Goal: Check status: Check status

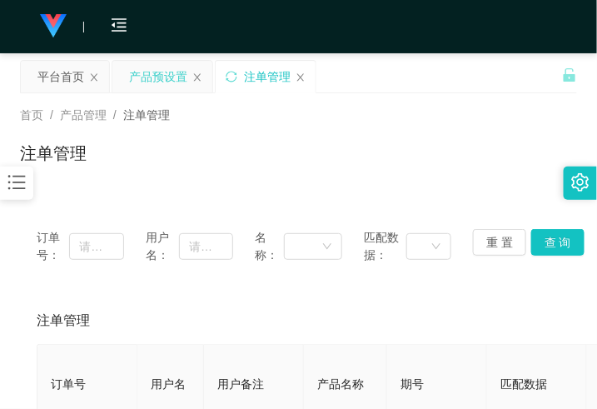
click at [176, 72] on div "产品预设置" at bounding box center [158, 77] width 58 height 32
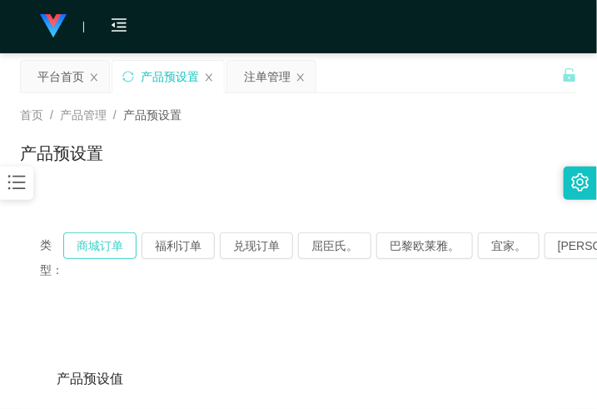
click at [83, 254] on button "商城订单" at bounding box center [99, 245] width 73 height 27
click at [88, 255] on button "商城订单" at bounding box center [99, 245] width 73 height 27
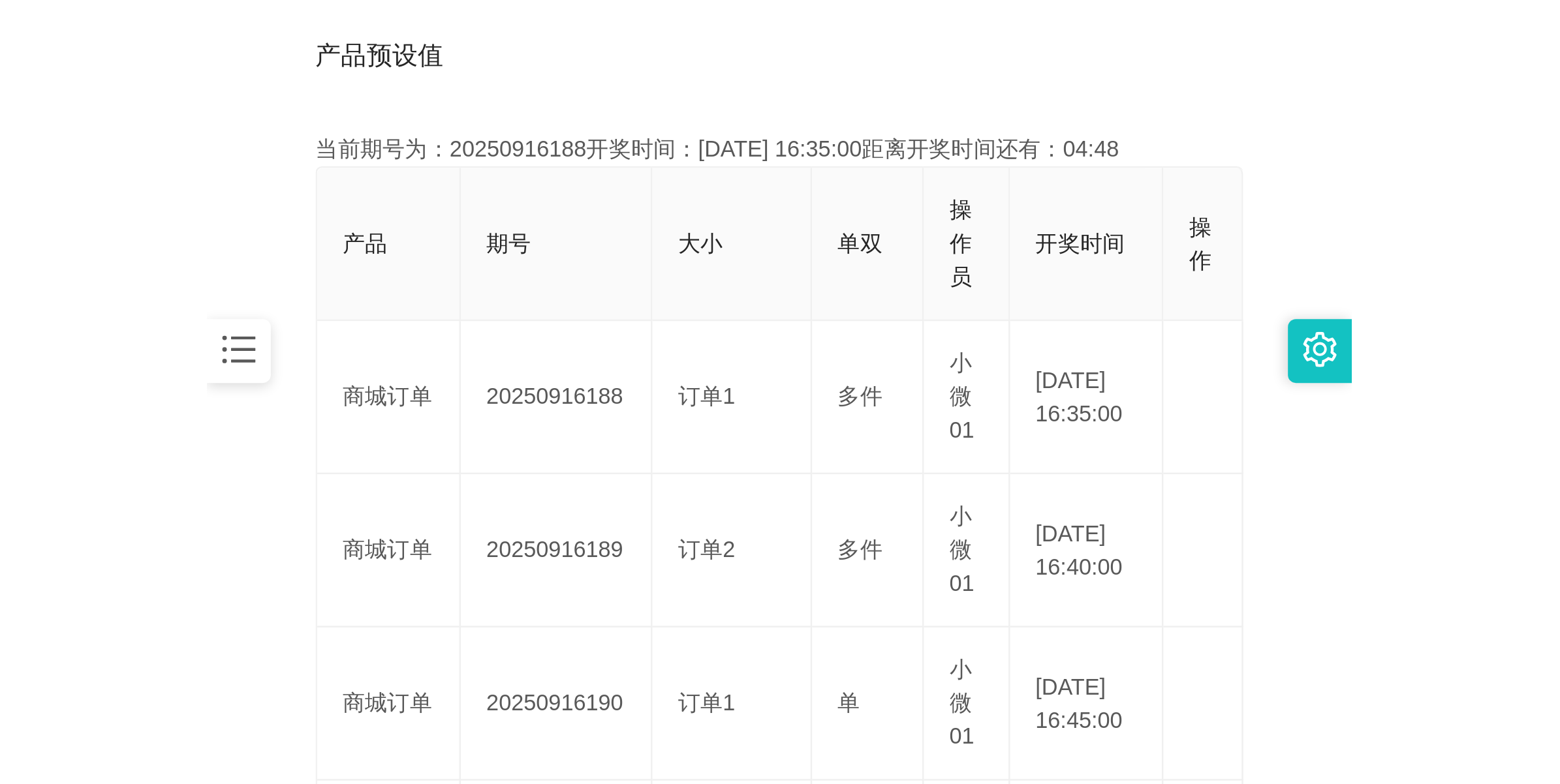
scroll to position [326, 0]
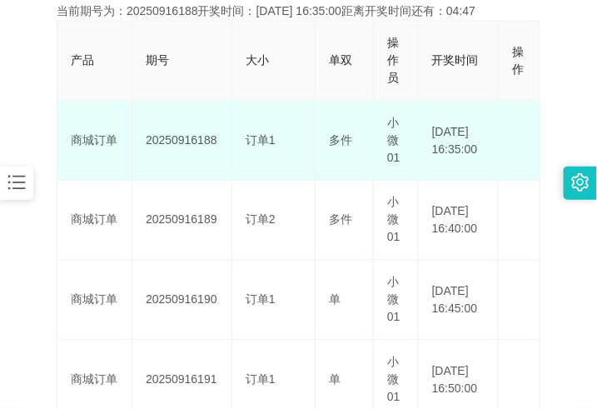
click at [191, 136] on td "20250916188" at bounding box center [182, 141] width 100 height 80
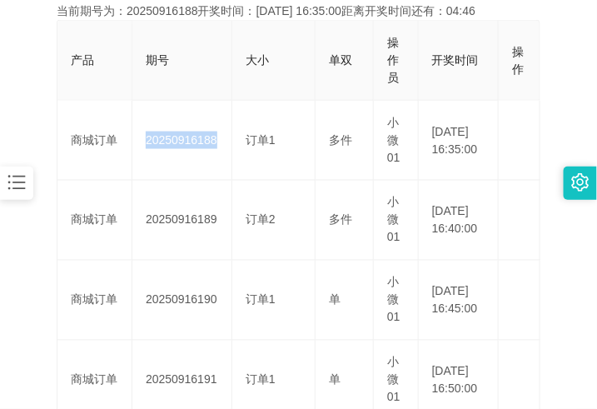
copy td "20250916188"
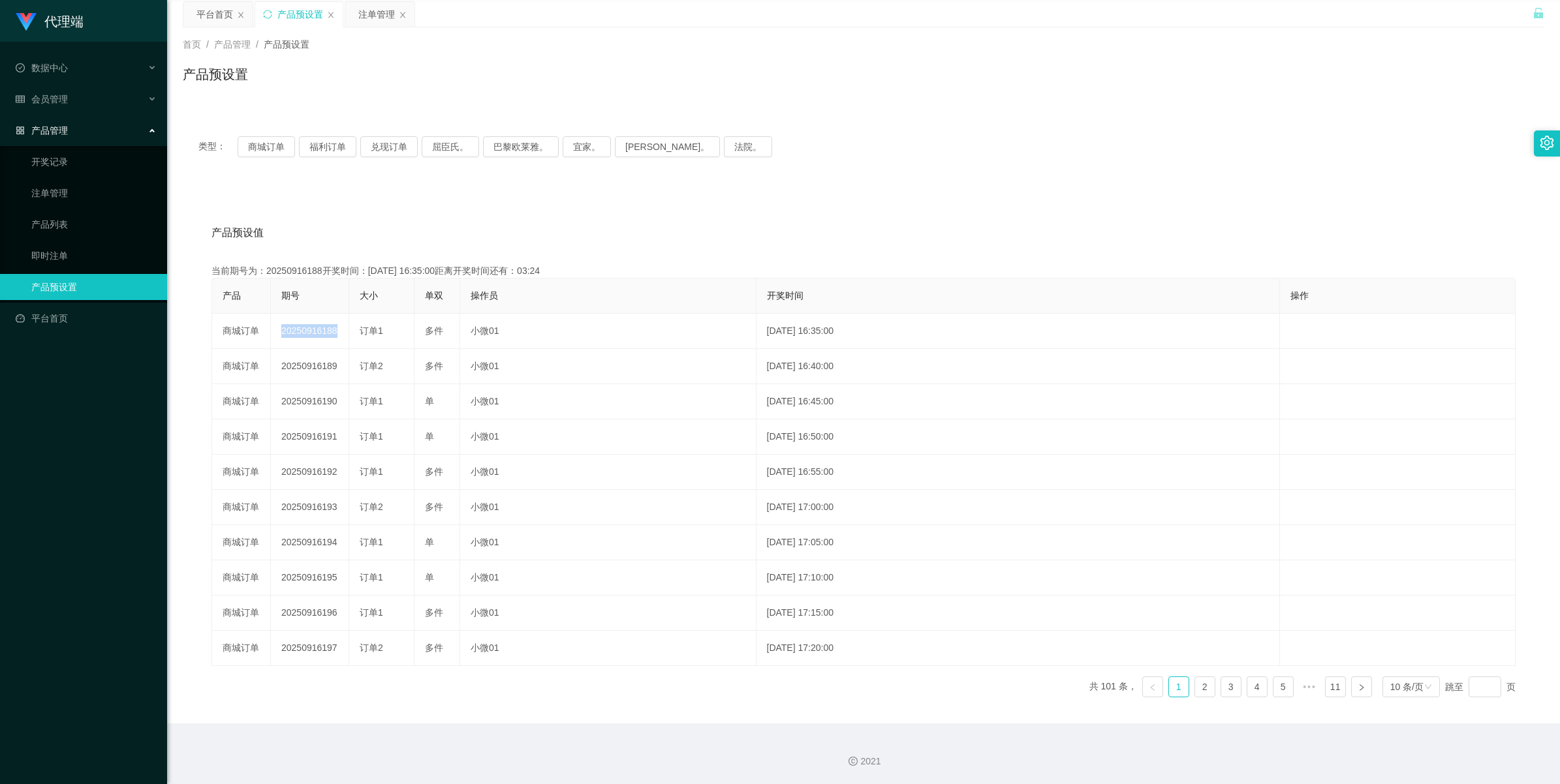
scroll to position [47, 0]
click at [376, 12] on div "注单管理" at bounding box center [376, 14] width 37 height 25
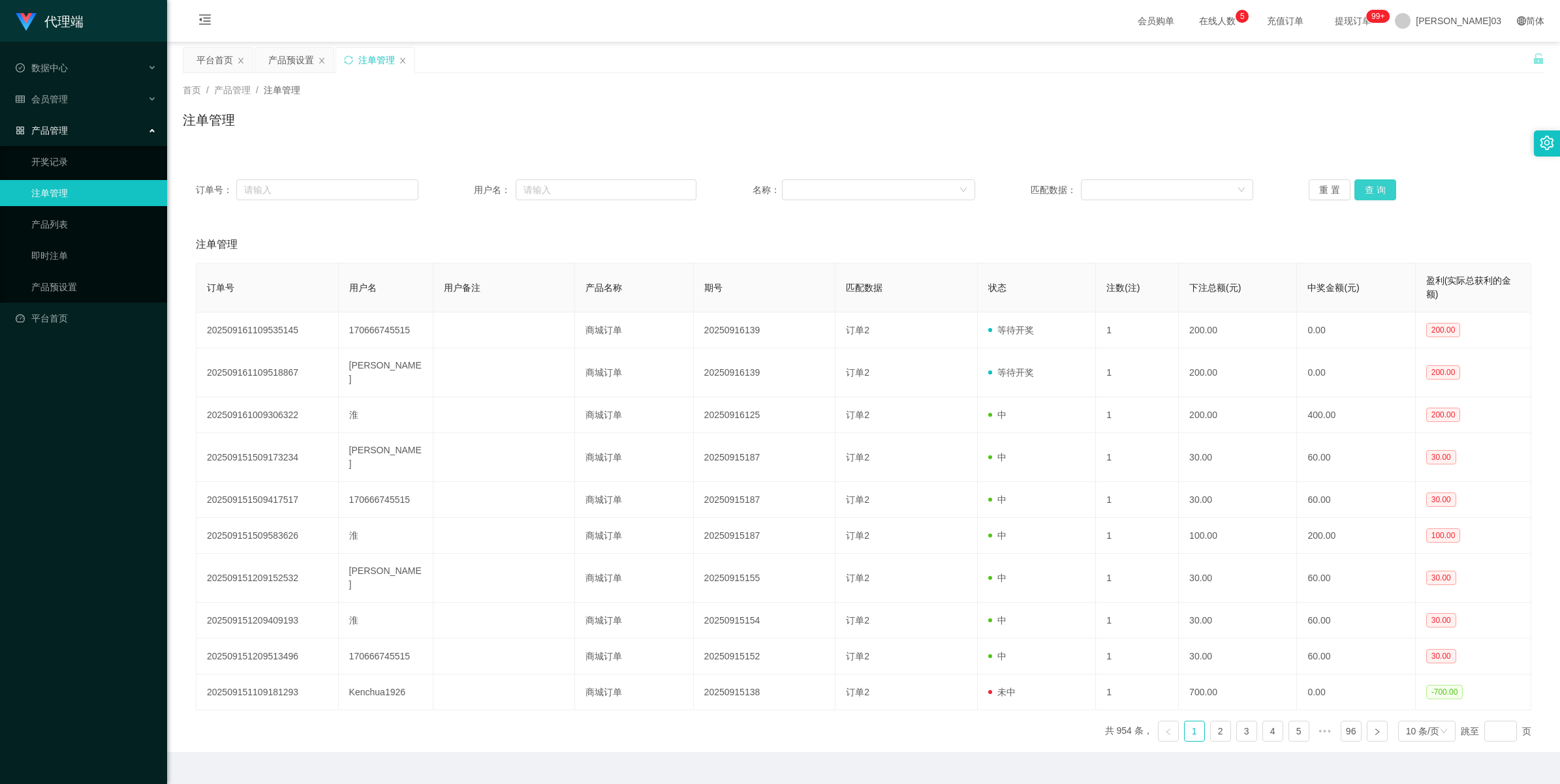
click at [467, 183] on button "查 询" at bounding box center [1375, 190] width 42 height 21
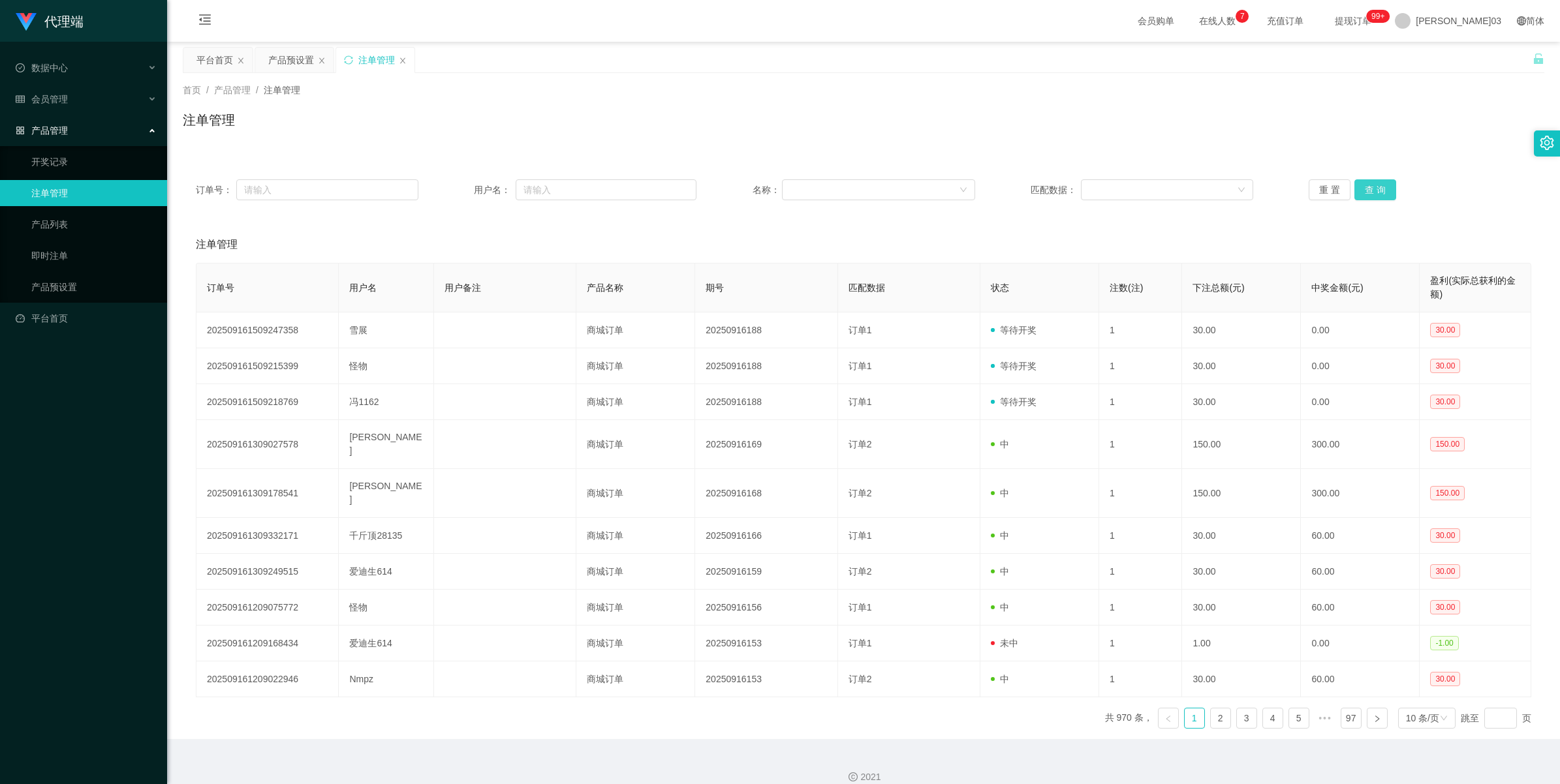
click at [467, 189] on button "查 询" at bounding box center [1375, 190] width 42 height 21
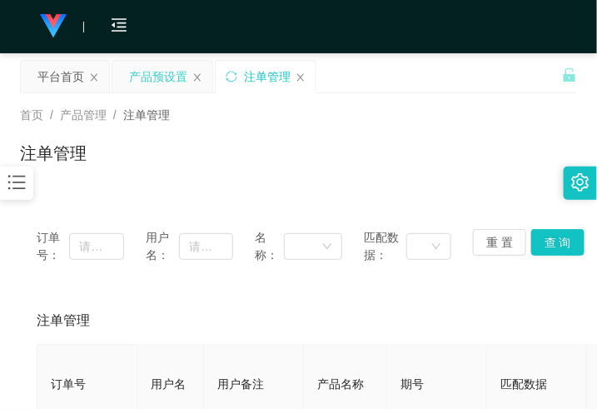
click at [147, 79] on div "产品预设置" at bounding box center [158, 77] width 58 height 32
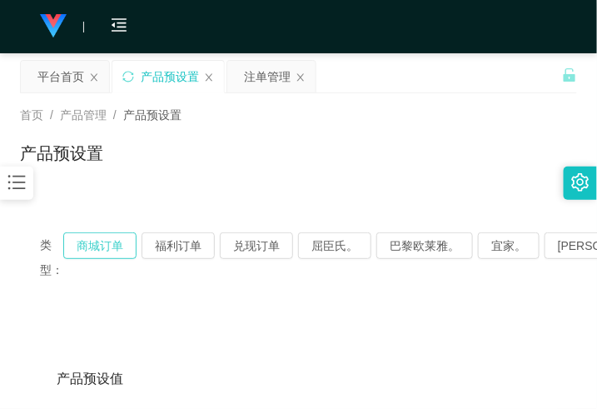
click at [102, 251] on button "商城订单" at bounding box center [99, 245] width 73 height 27
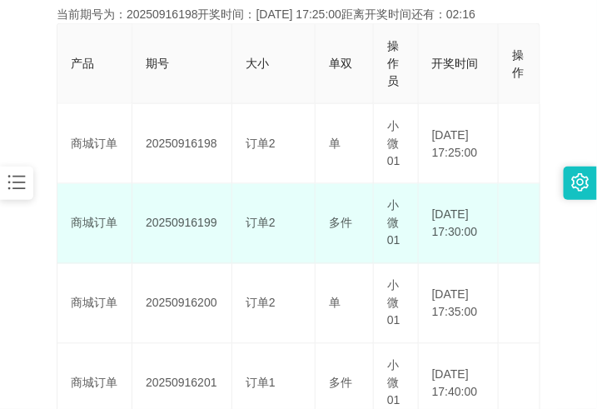
scroll to position [416, 0]
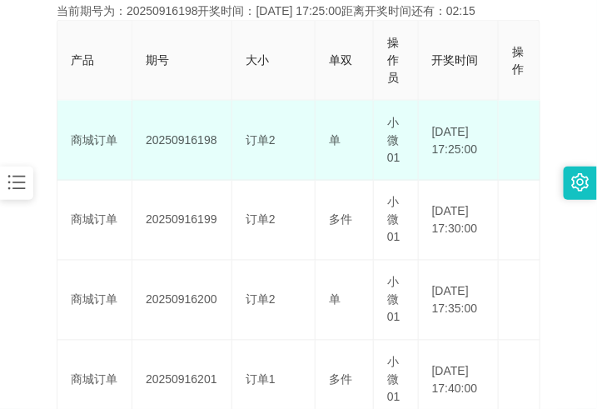
click at [176, 133] on td "20250916198" at bounding box center [182, 141] width 100 height 80
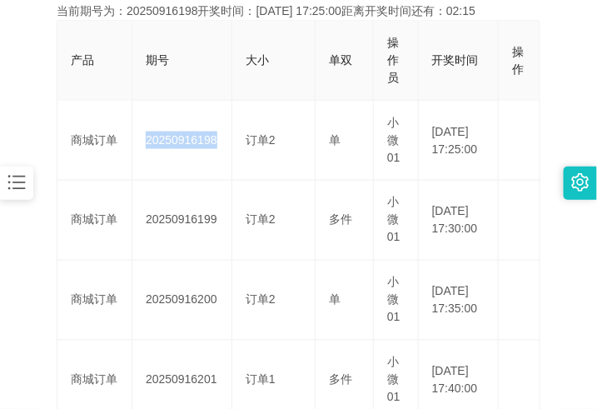
copy td "20250916198"
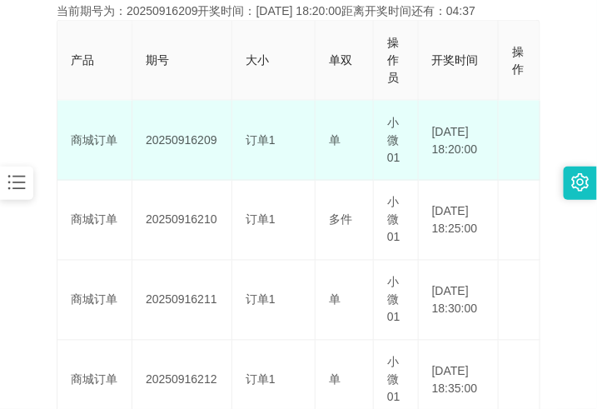
click at [187, 136] on td "20250916209" at bounding box center [182, 141] width 100 height 80
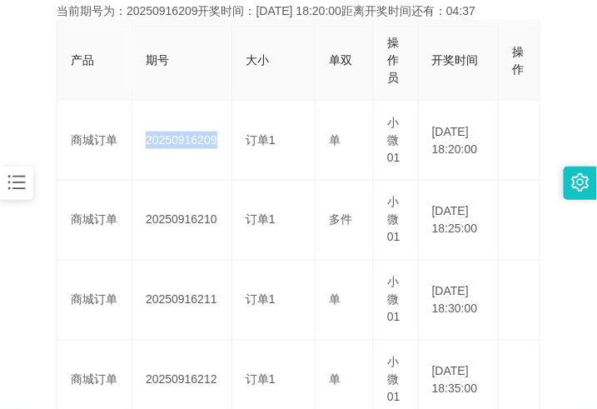
copy td "20250916209"
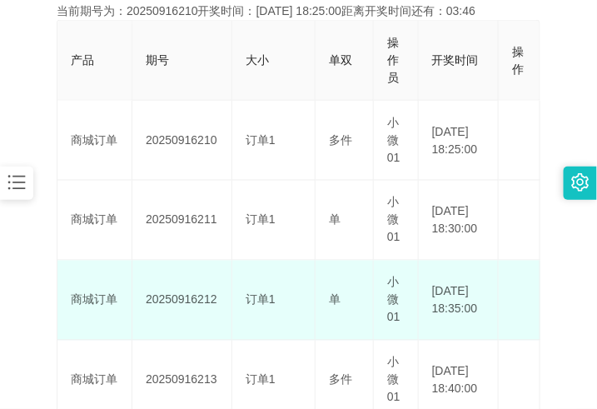
click at [540, 340] on td "编 辑 限制投注" at bounding box center [519, 300] width 42 height 80
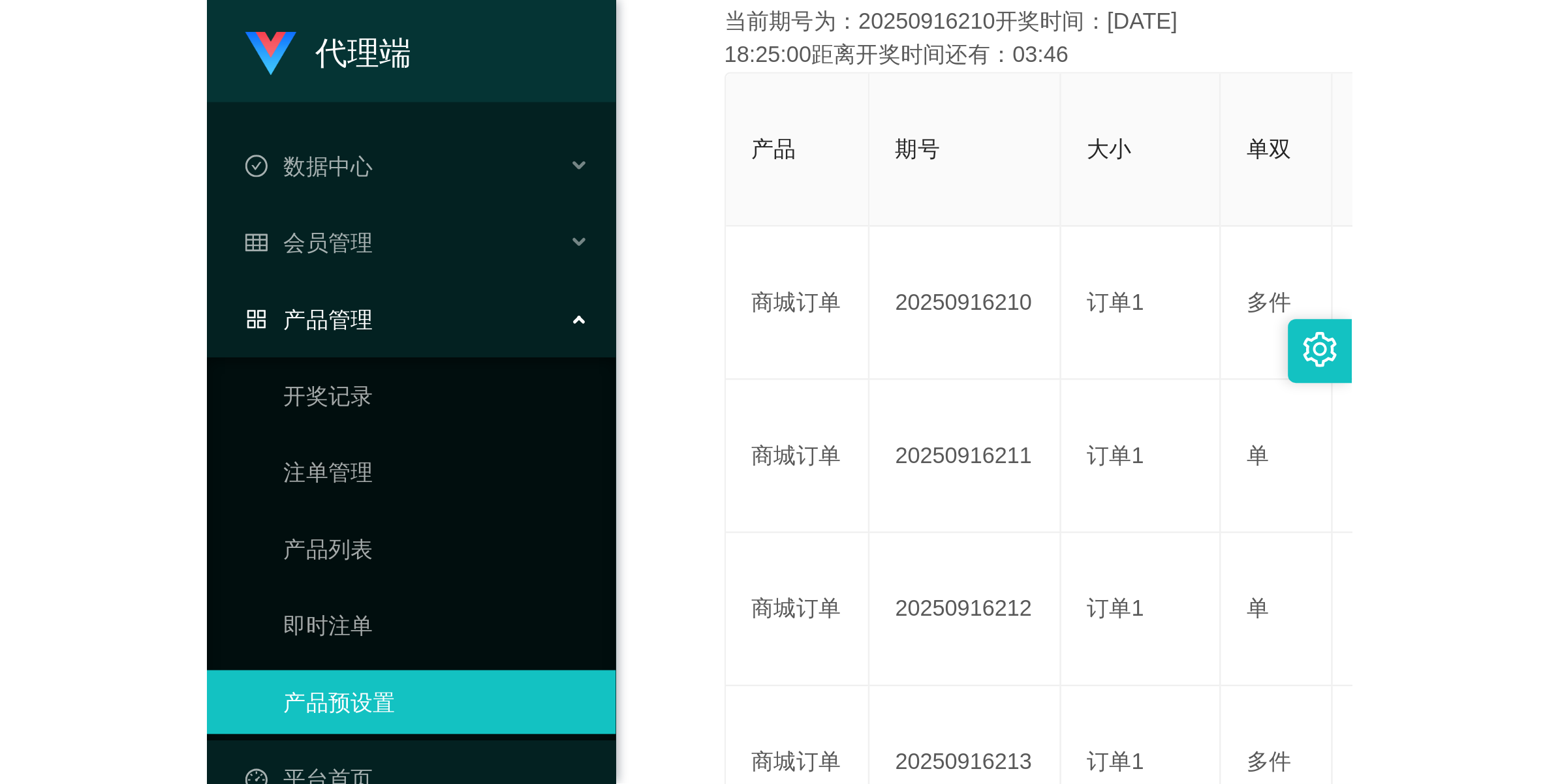
scroll to position [47, 0]
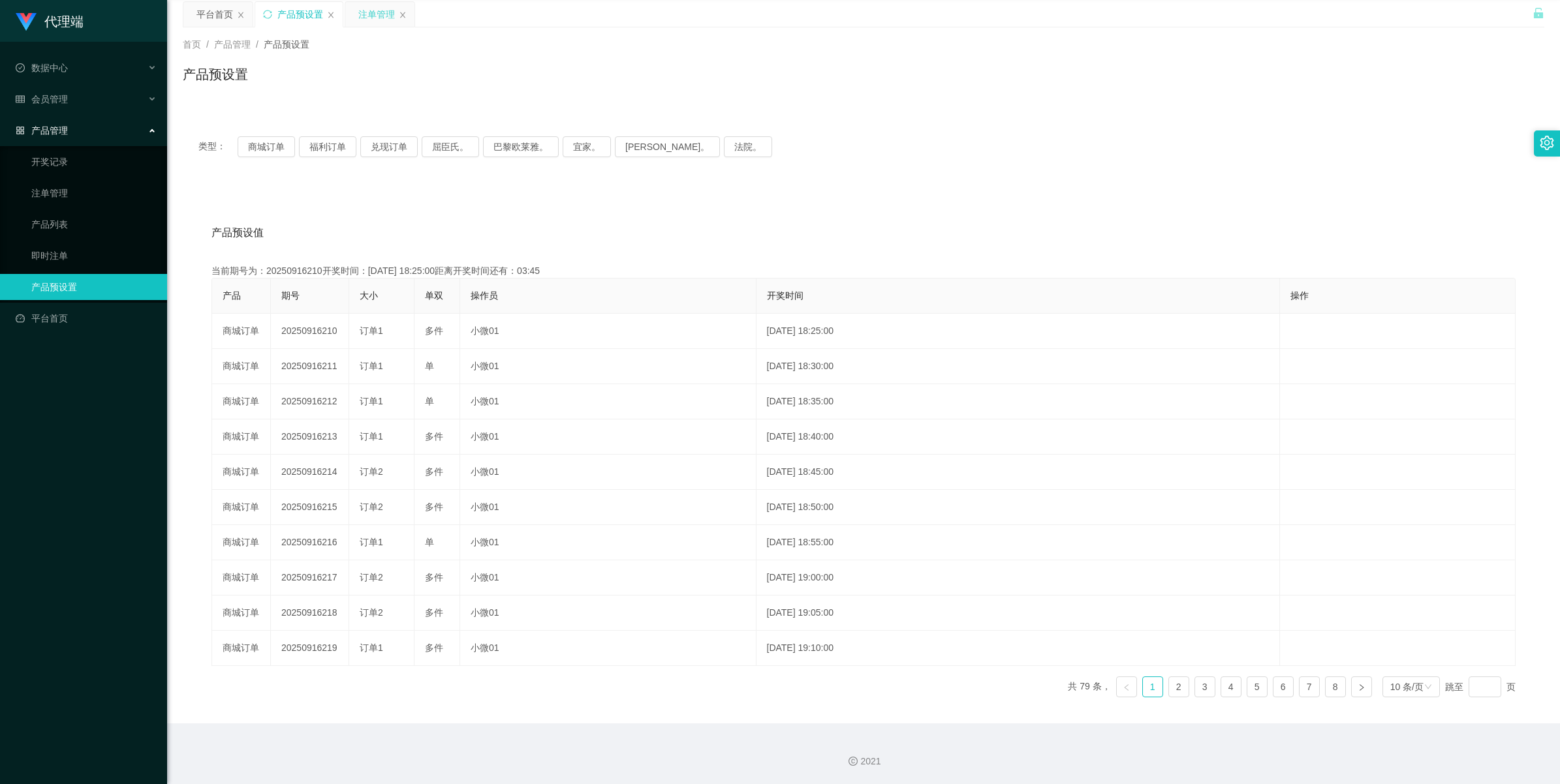
click at [376, 12] on div "注单管理" at bounding box center [376, 14] width 37 height 25
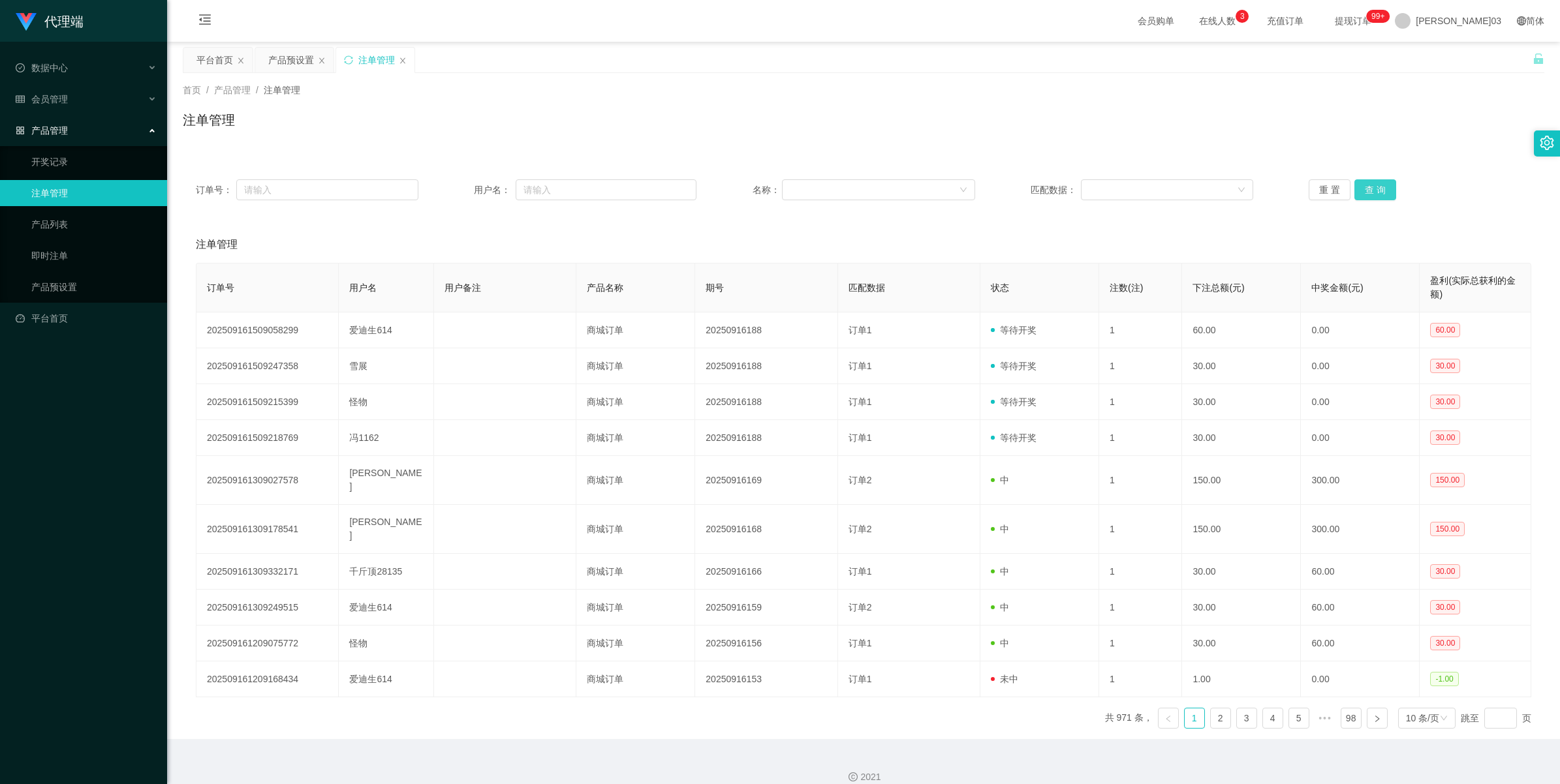
click at [467, 187] on button "查 询" at bounding box center [1375, 190] width 42 height 21
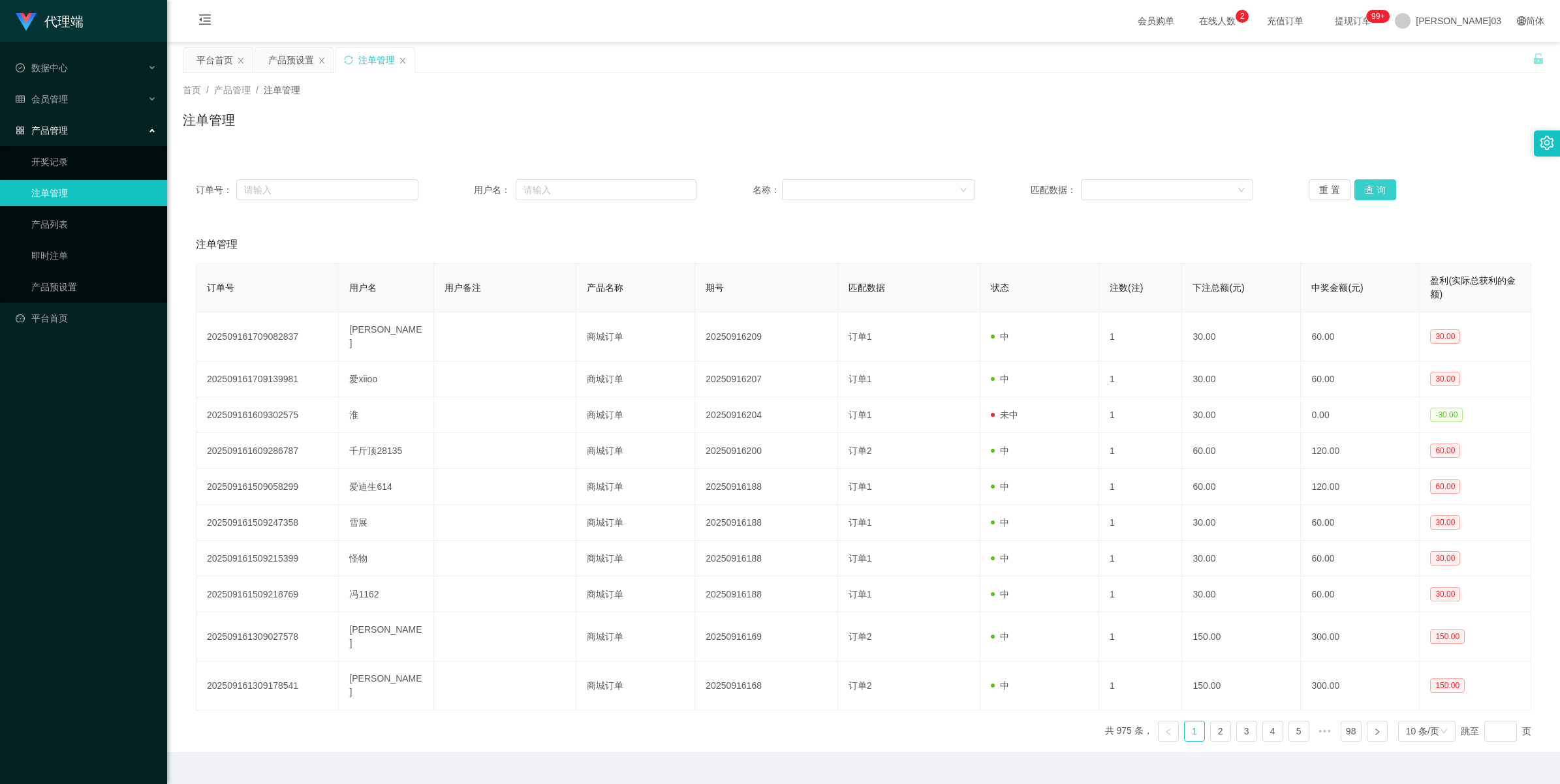
click at [467, 187] on button "查 询" at bounding box center [1375, 190] width 42 height 21
click at [214, 59] on div "平台首页" at bounding box center [214, 60] width 37 height 25
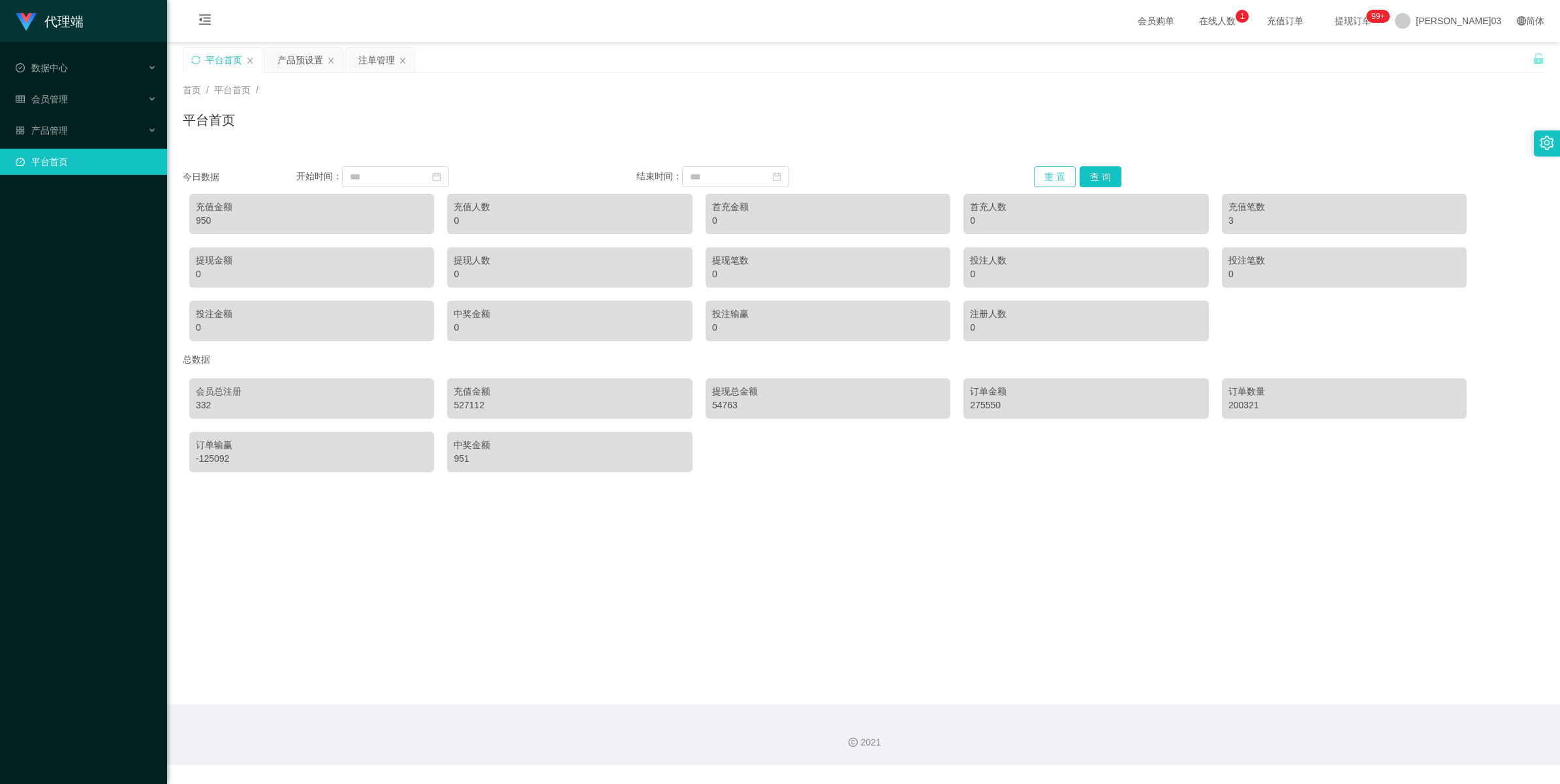
click at [467, 177] on button "重 置" at bounding box center [1054, 176] width 42 height 21
click at [467, 180] on button "查 询" at bounding box center [1100, 176] width 42 height 21
click at [204, 225] on div "3620" at bounding box center [311, 220] width 231 height 13
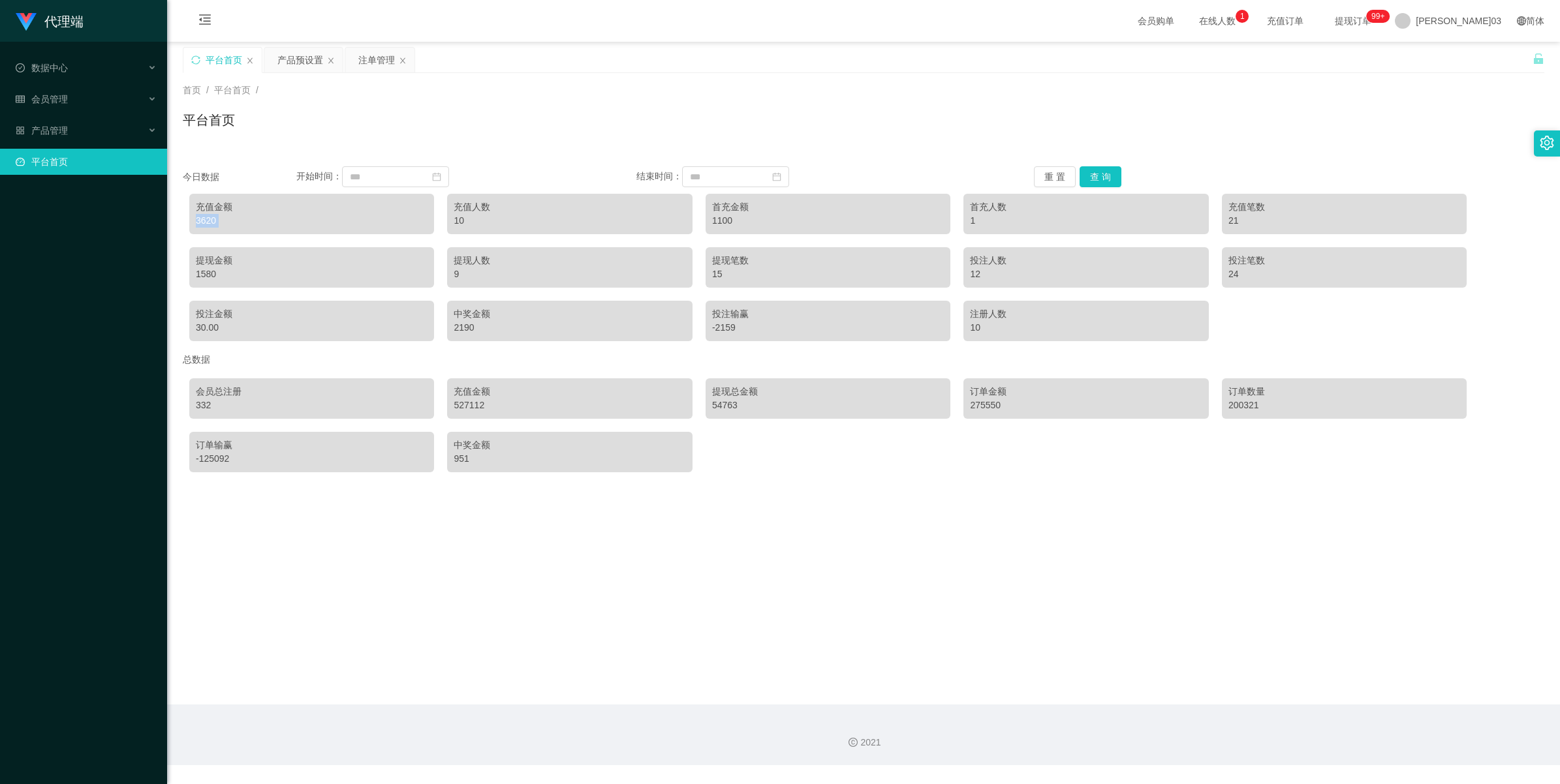
copy div "3620"
